Goal: Use online tool/utility

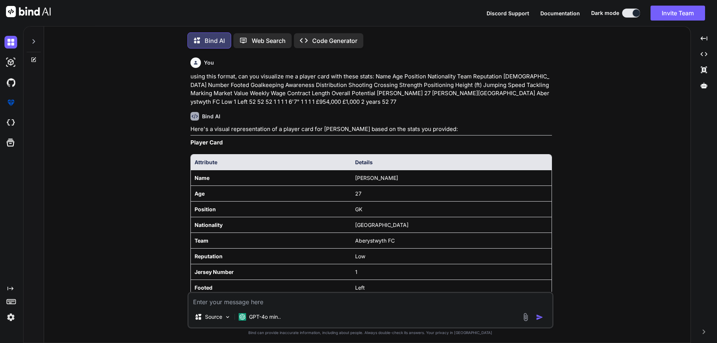
type textarea "x"
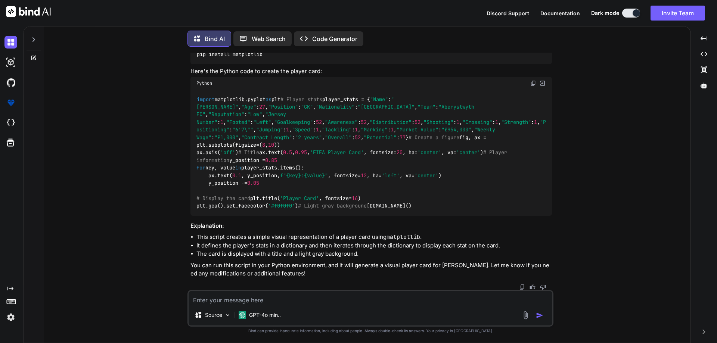
scroll to position [1407, 0]
type textarea "loremipsu dol sita consect adi elit (se. 65) doeiu tempo incidid utla etdol mag…"
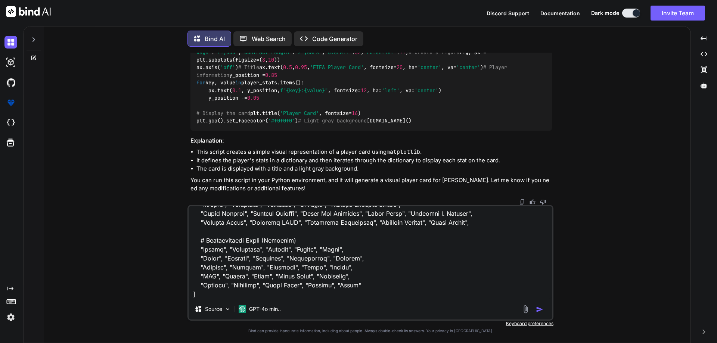
type textarea "x"
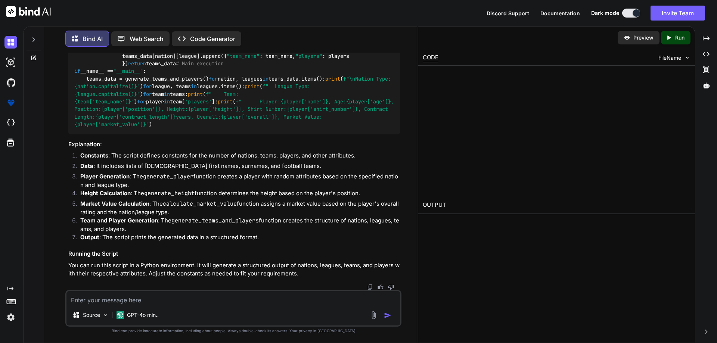
scroll to position [3431, 0]
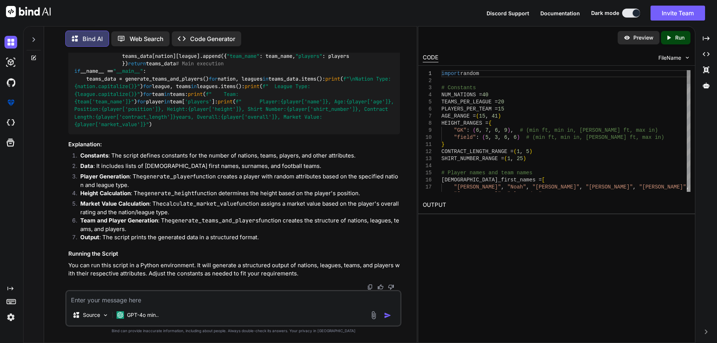
type textarea "x"
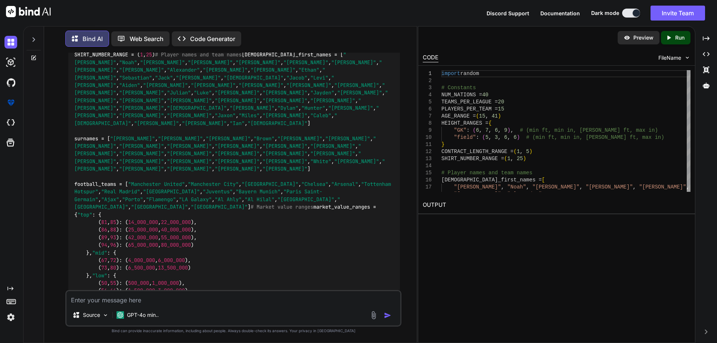
scroll to position [2373, 0]
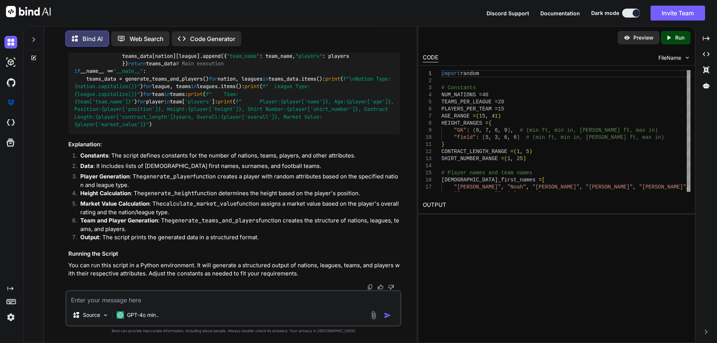
scroll to position [3456, 0]
click at [164, 295] on textarea at bounding box center [233, 297] width 334 height 13
type textarea "can you make it print a csv"
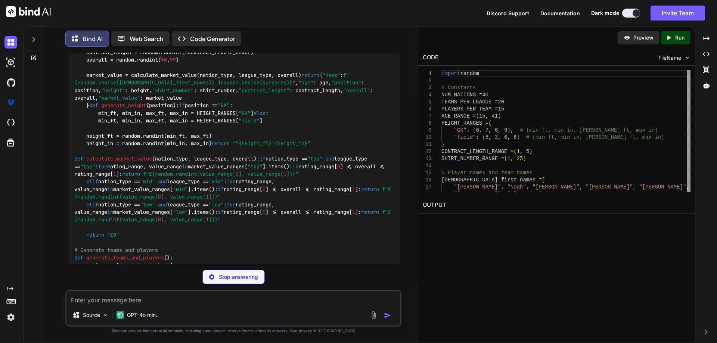
scroll to position [3655, 0]
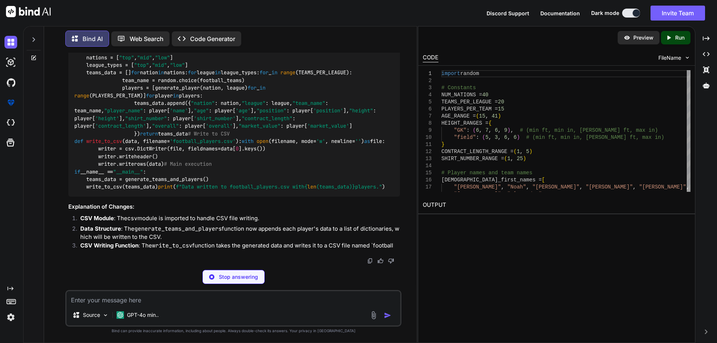
scroll to position [4766, 0]
